Goal: Task Accomplishment & Management: Use online tool/utility

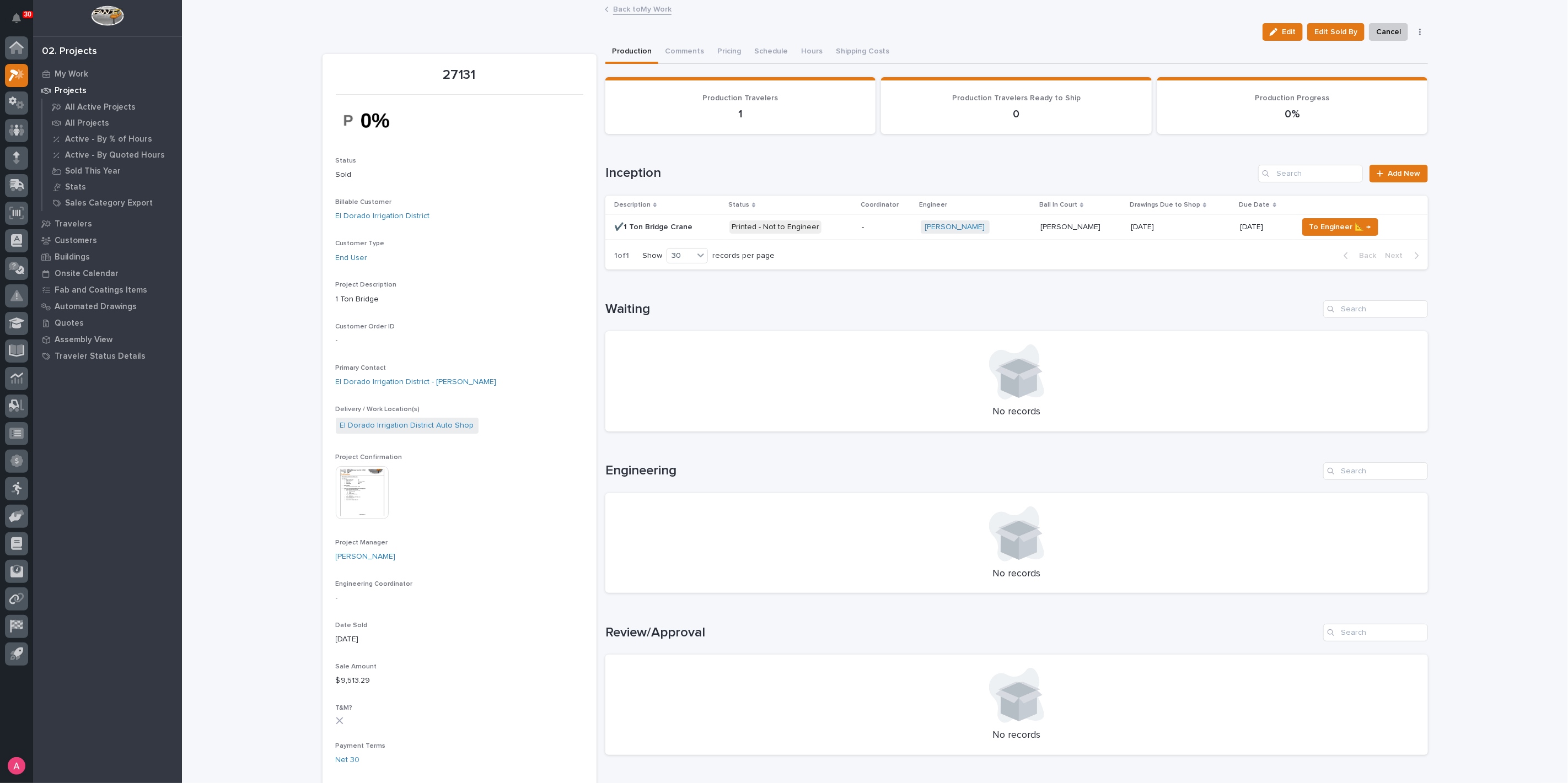
click at [877, 232] on div "-" at bounding box center [887, 228] width 50 height 18
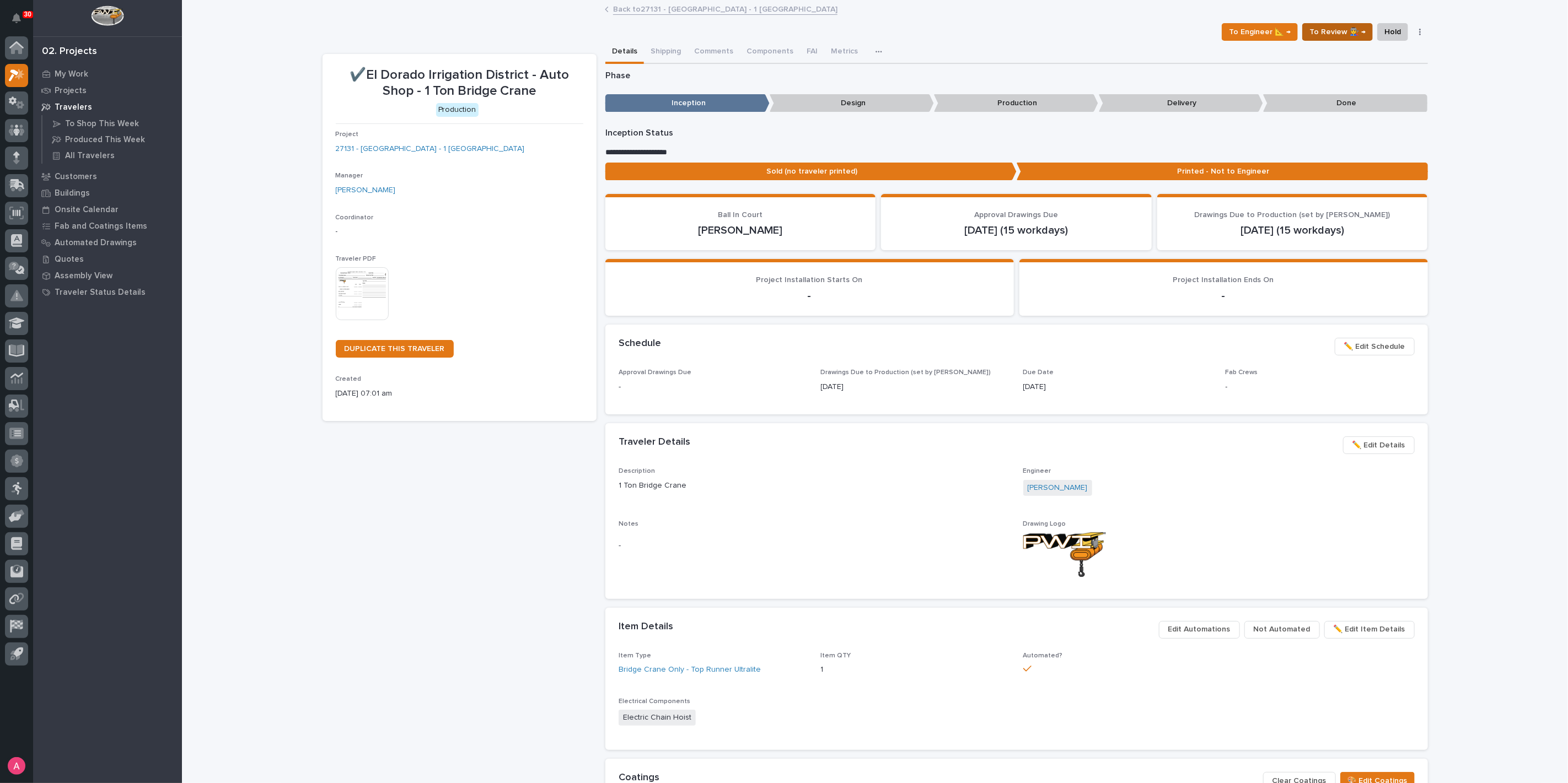
click at [1343, 33] on span "To Review 👨‍🏭 →" at bounding box center [1337, 32] width 56 height 13
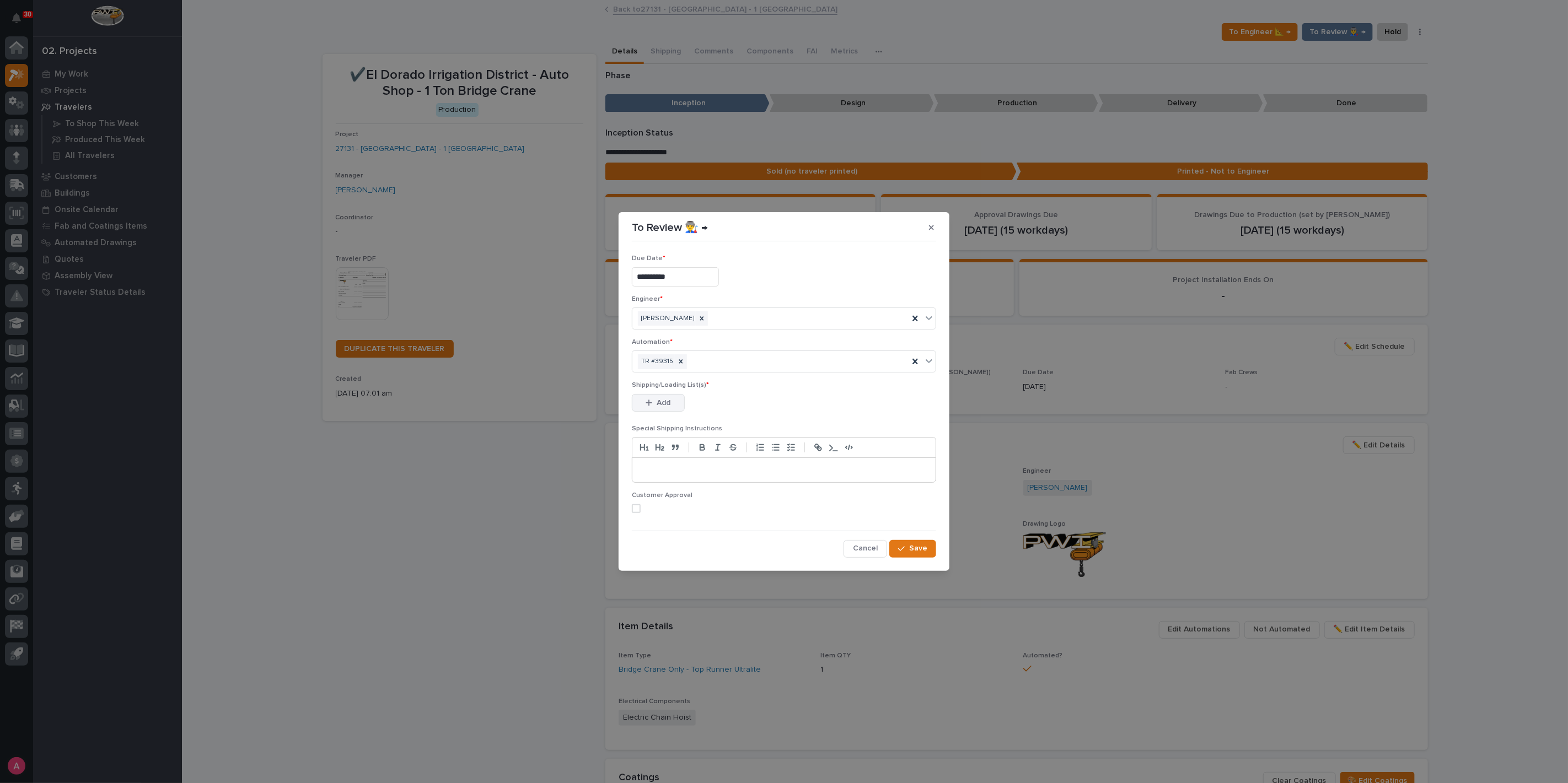
click at [676, 403] on button "Add" at bounding box center [658, 403] width 53 height 18
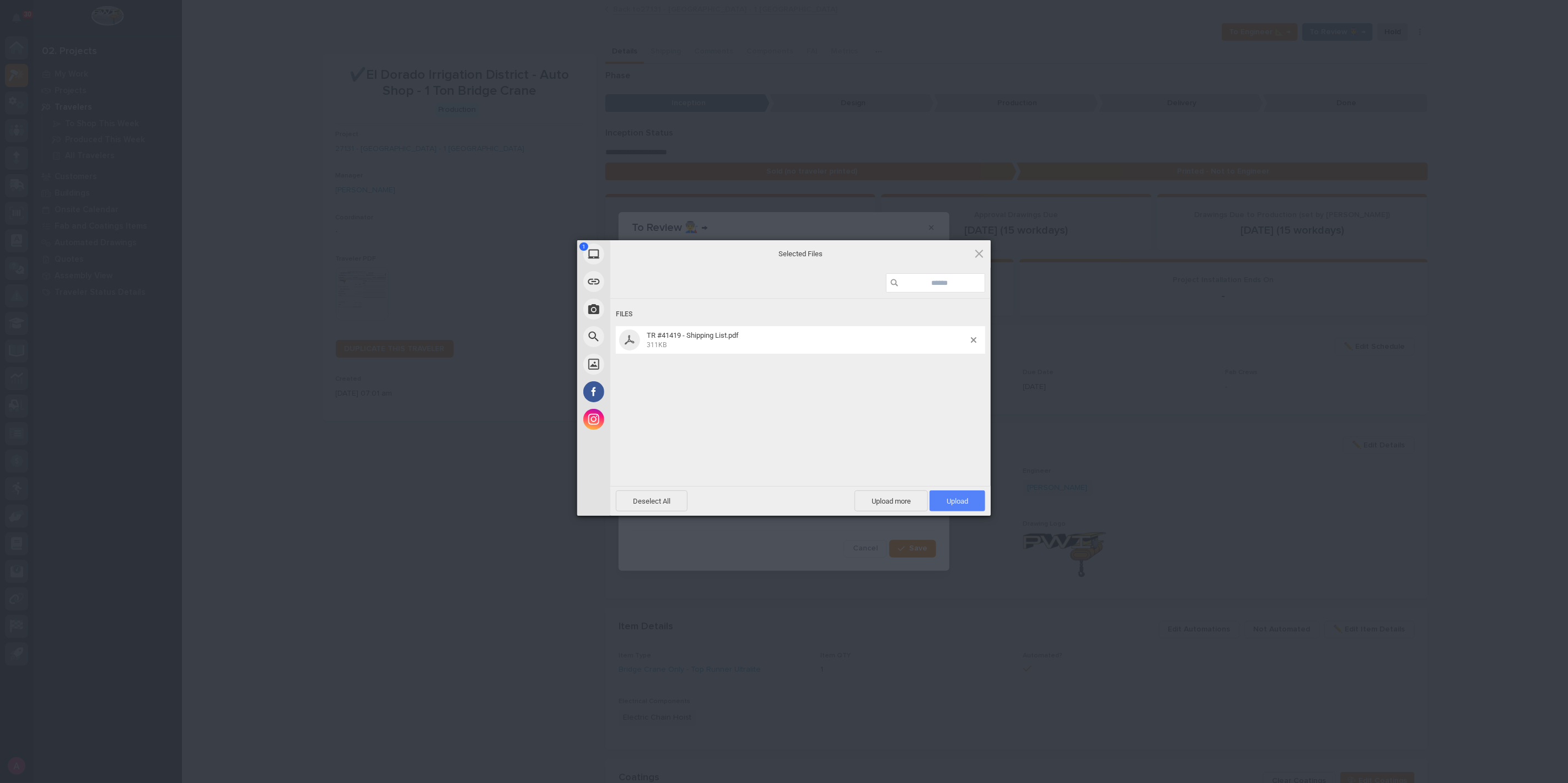
click at [964, 494] on span "Upload 1" at bounding box center [957, 501] width 55 height 21
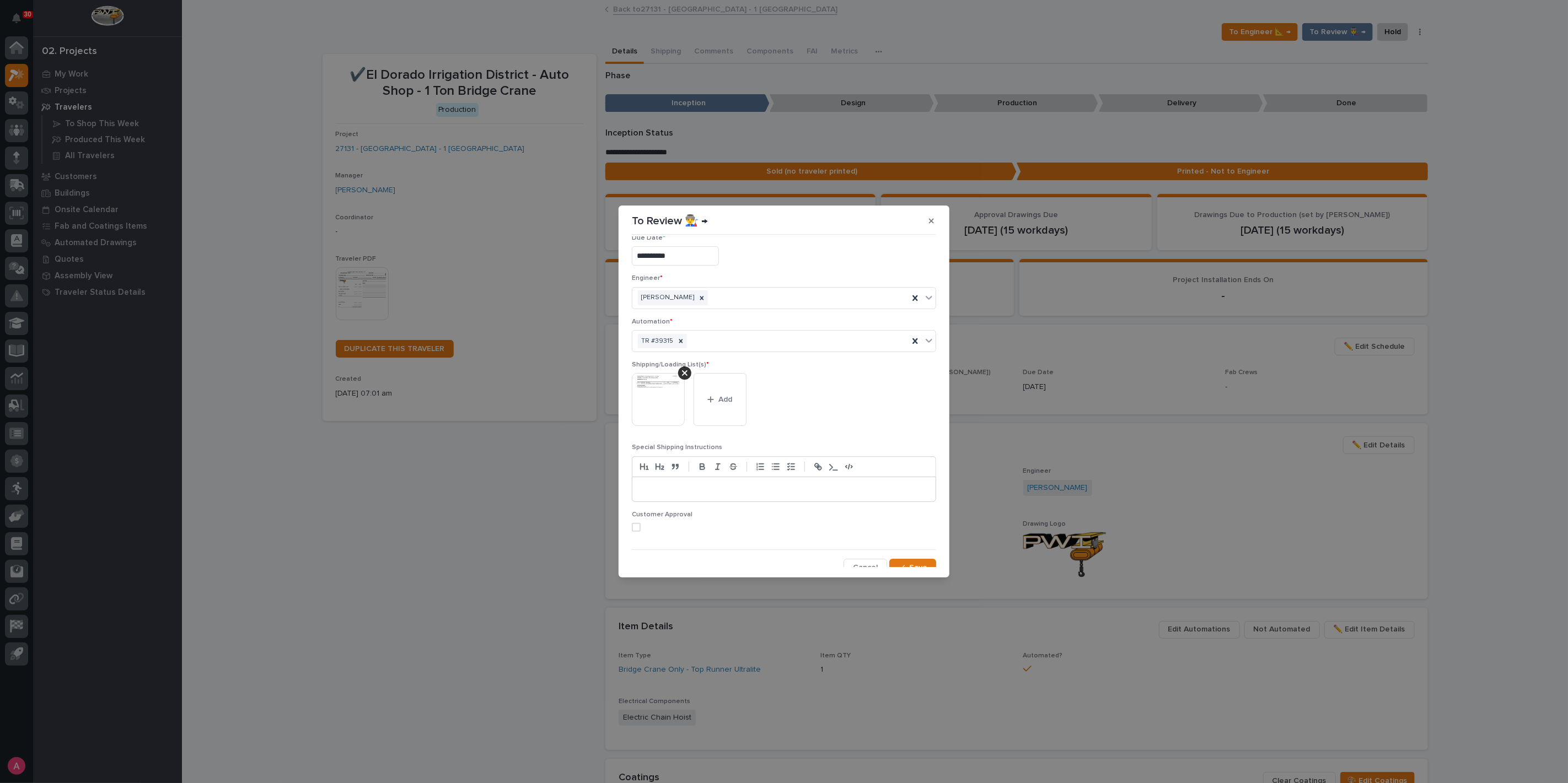
scroll to position [21, 0]
click at [918, 561] on span "Save" at bounding box center [919, 560] width 18 height 10
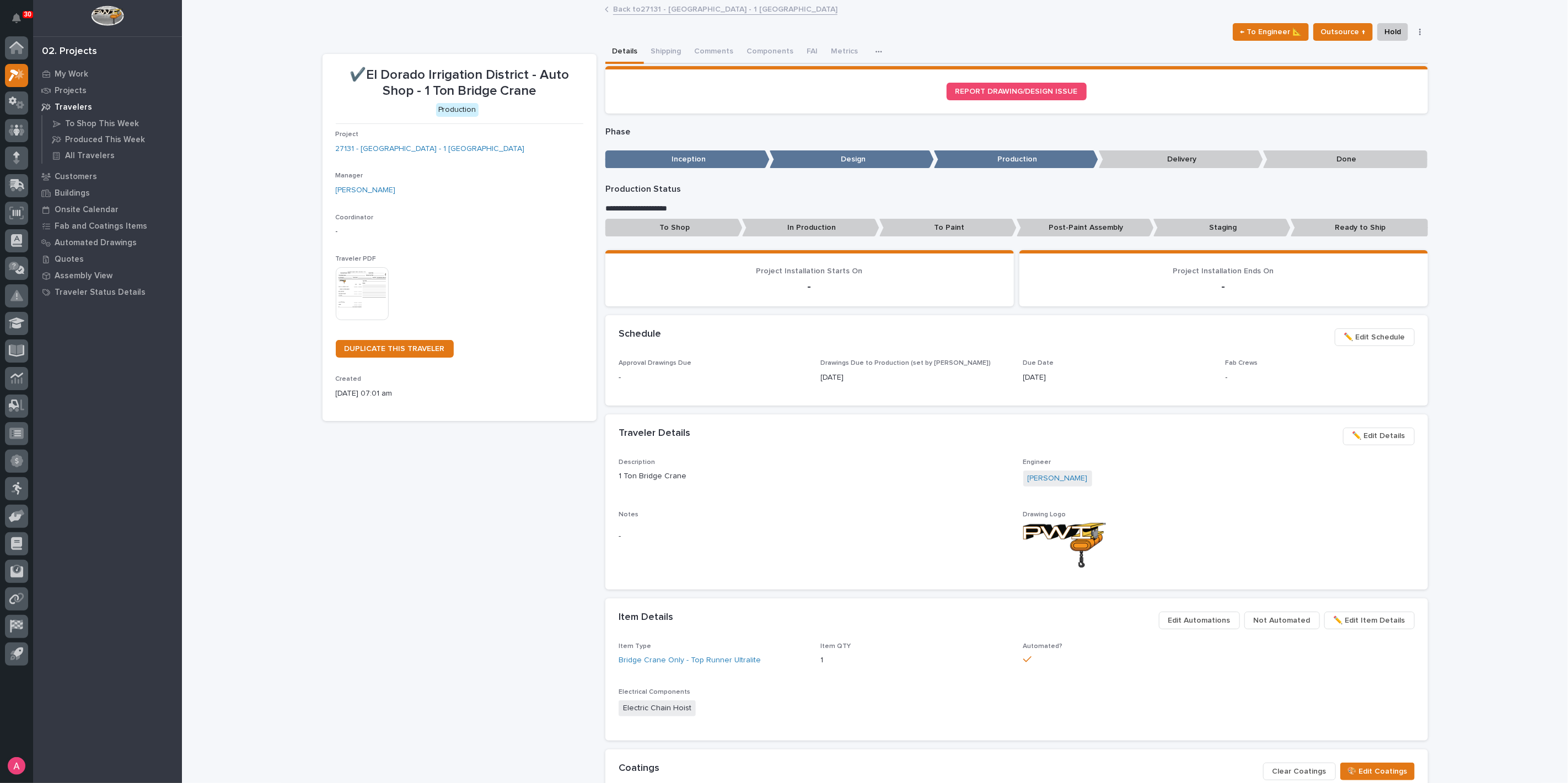
click at [695, 7] on link "Back to 27131 - [GEOGRAPHIC_DATA] - 1 [GEOGRAPHIC_DATA]" at bounding box center [725, 9] width 225 height 13
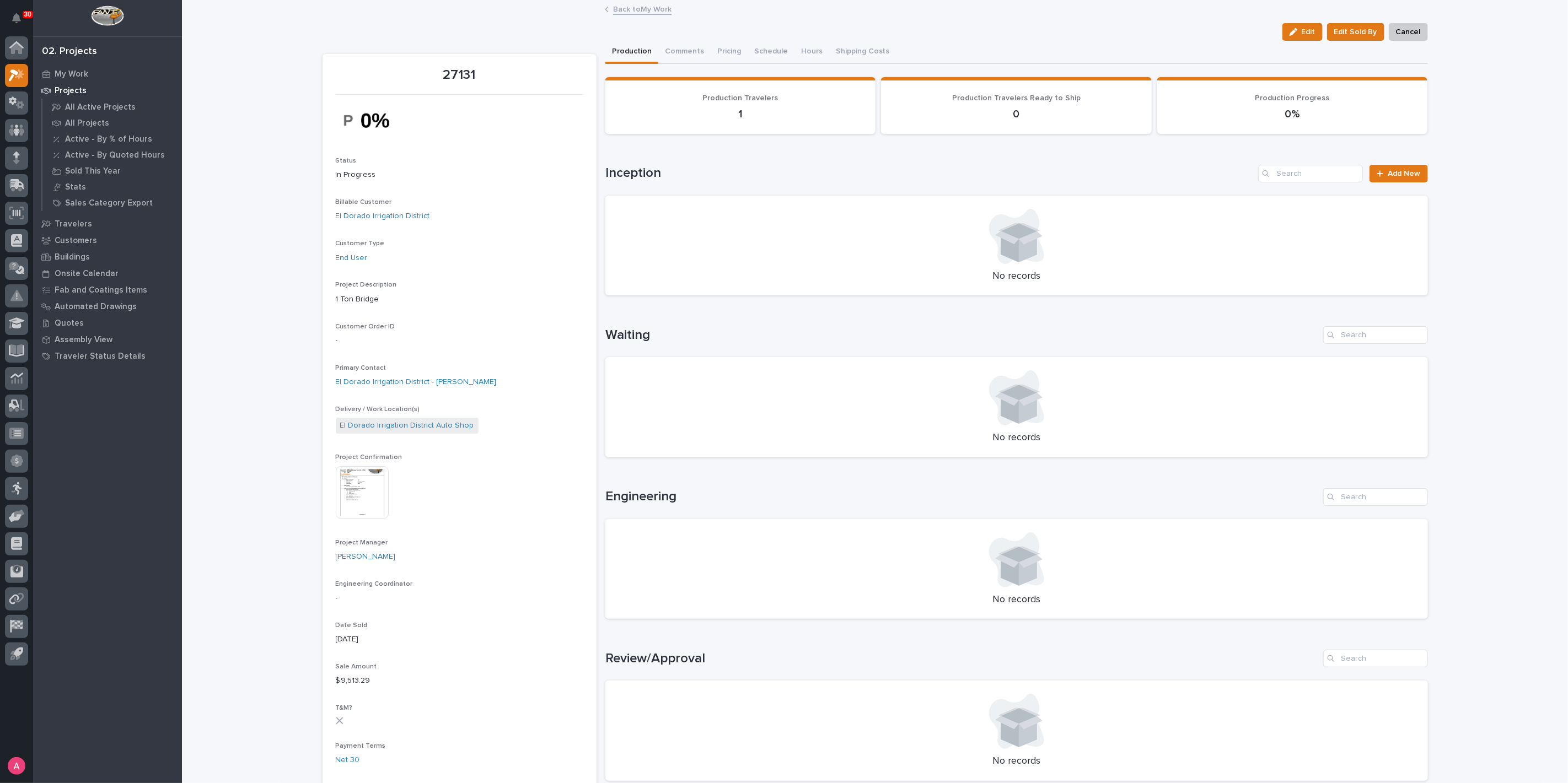
click at [638, 9] on link "Back to My Work" at bounding box center [642, 9] width 58 height 13
